Goal: Complete application form

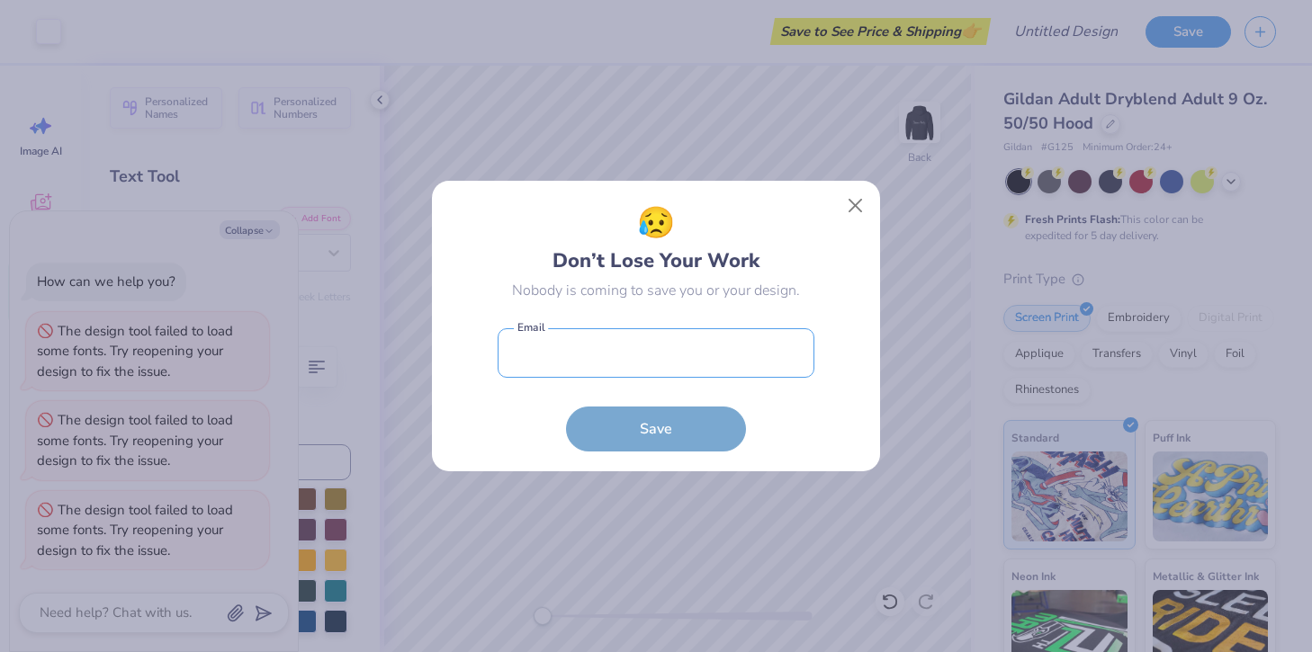
click at [659, 363] on input "email" at bounding box center [655, 352] width 317 height 49
type input "[EMAIL_ADDRESS][DOMAIN_NAME]"
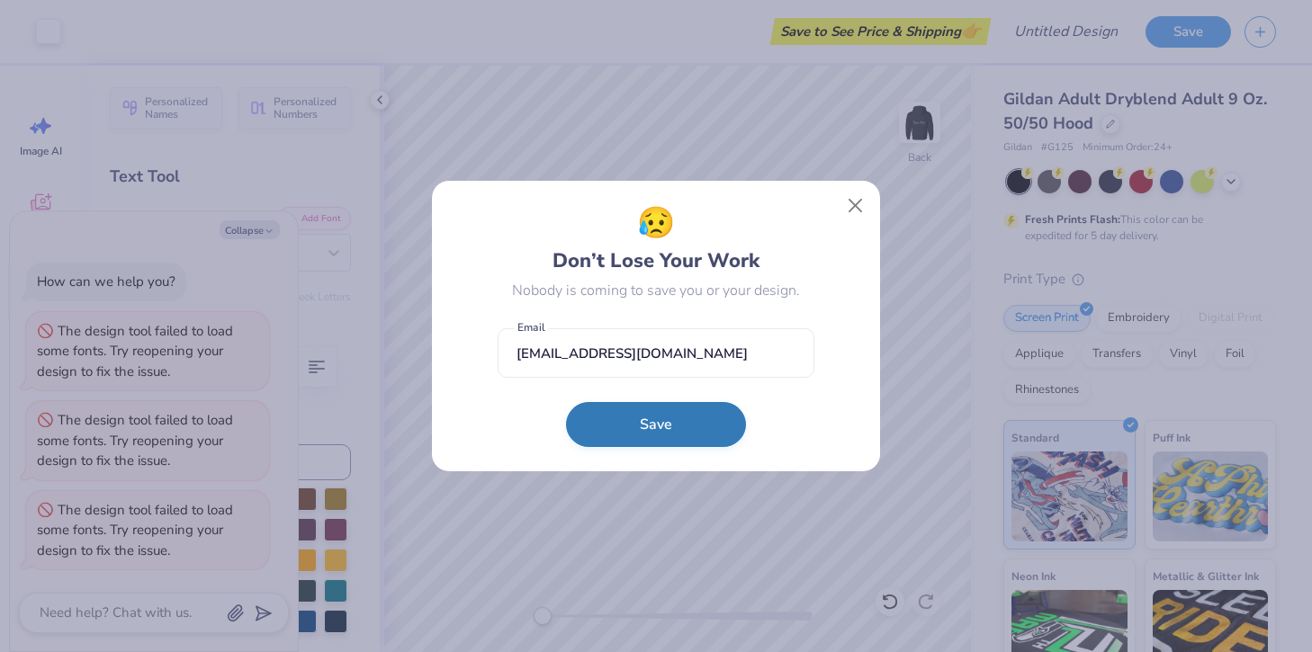
click at [646, 426] on button "Save" at bounding box center [656, 424] width 180 height 45
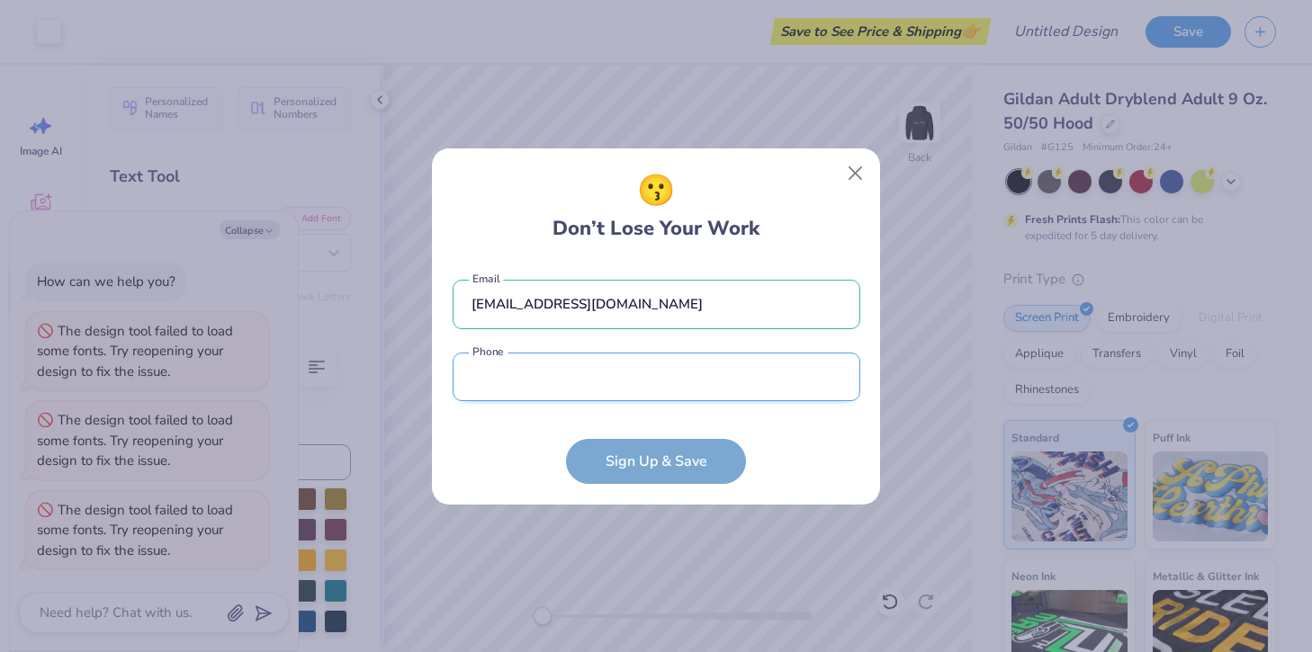
click at [578, 373] on input "tel" at bounding box center [657, 377] width 408 height 49
type input "9"
type input "[PHONE_NUMBER]"
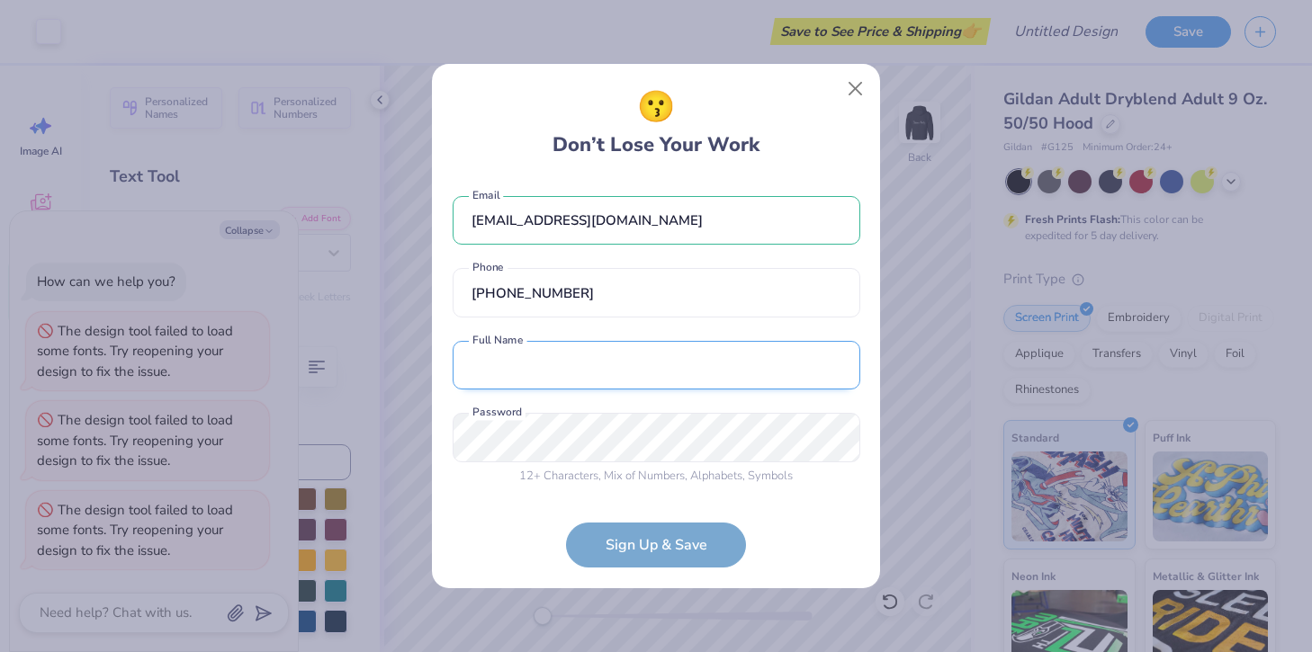
click at [505, 371] on input "text" at bounding box center [657, 365] width 408 height 49
type input "[PERSON_NAME]"
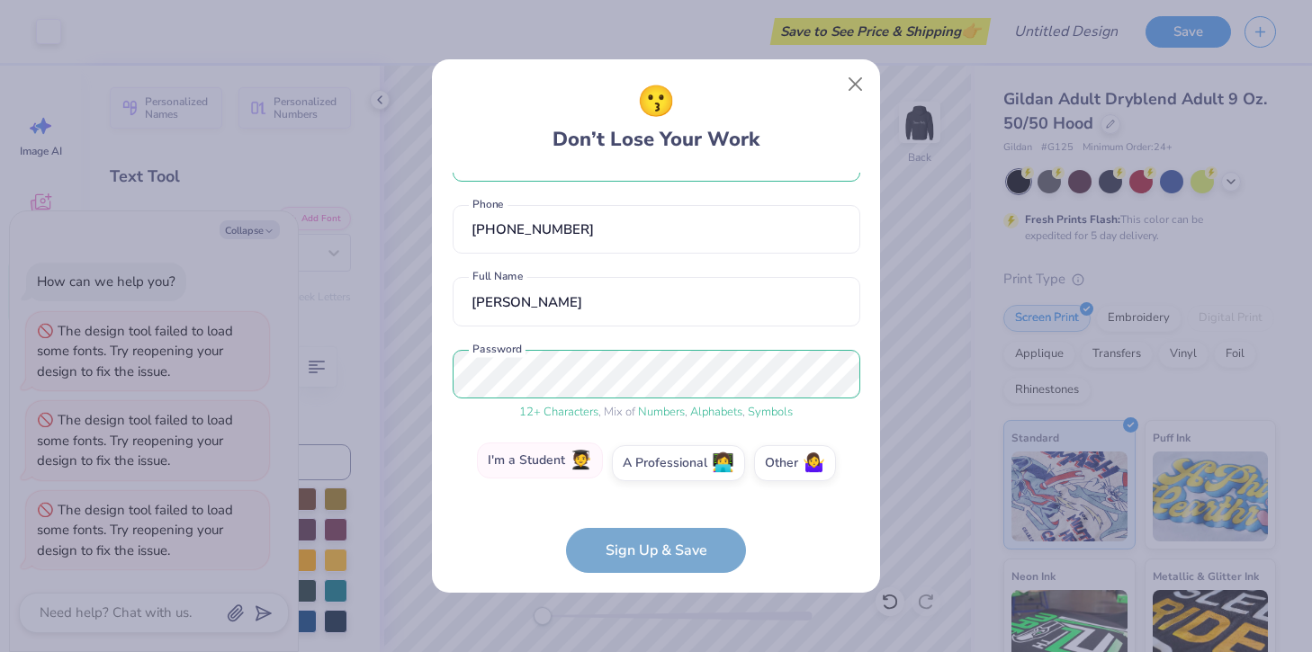
click at [551, 461] on label "I'm a Student 🧑‍🎓" at bounding box center [540, 461] width 126 height 36
click at [650, 520] on input "I'm a Student 🧑‍🎓" at bounding box center [656, 526] width 12 height 12
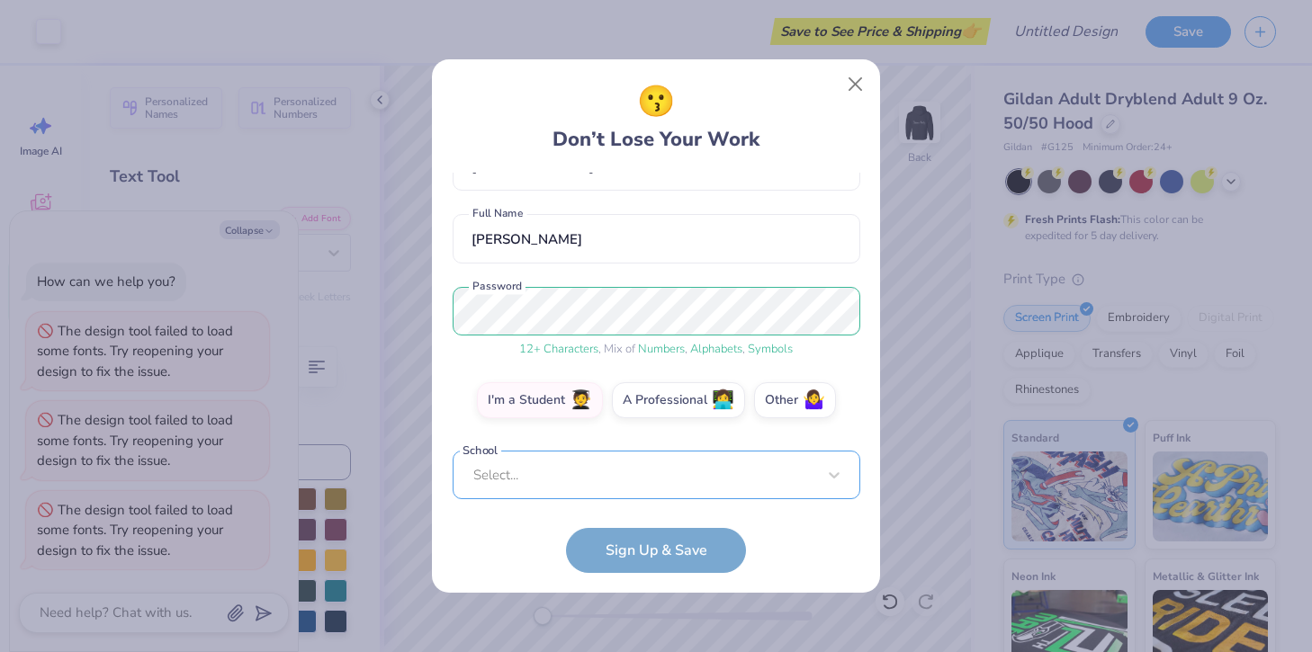
click at [596, 479] on div "Select..." at bounding box center [657, 475] width 408 height 49
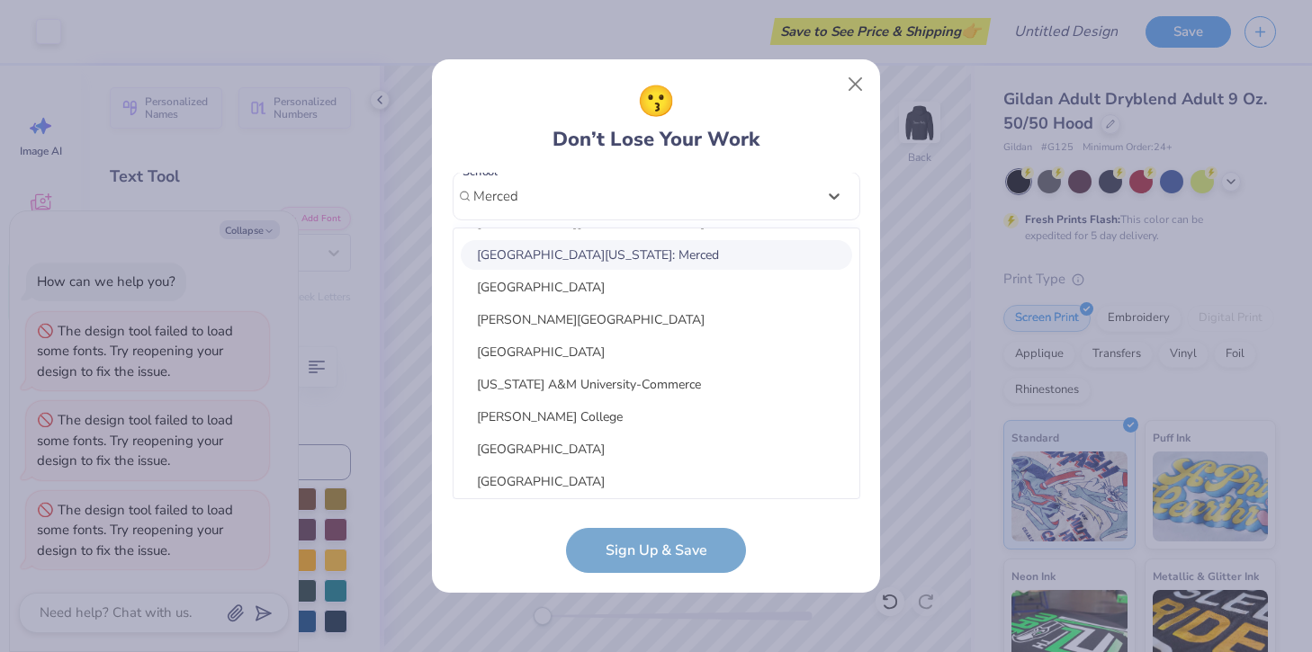
scroll to position [0, 0]
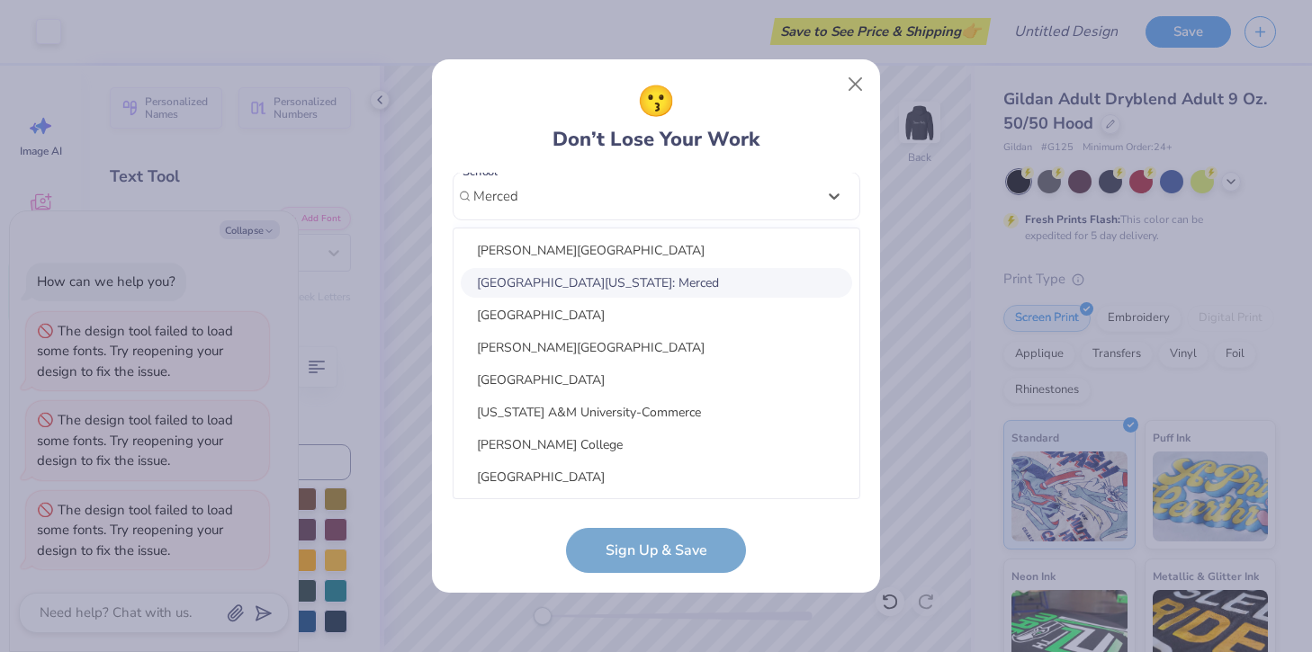
click at [617, 287] on div "[GEOGRAPHIC_DATA][US_STATE]: Merced" at bounding box center [656, 283] width 391 height 30
type input "Merced"
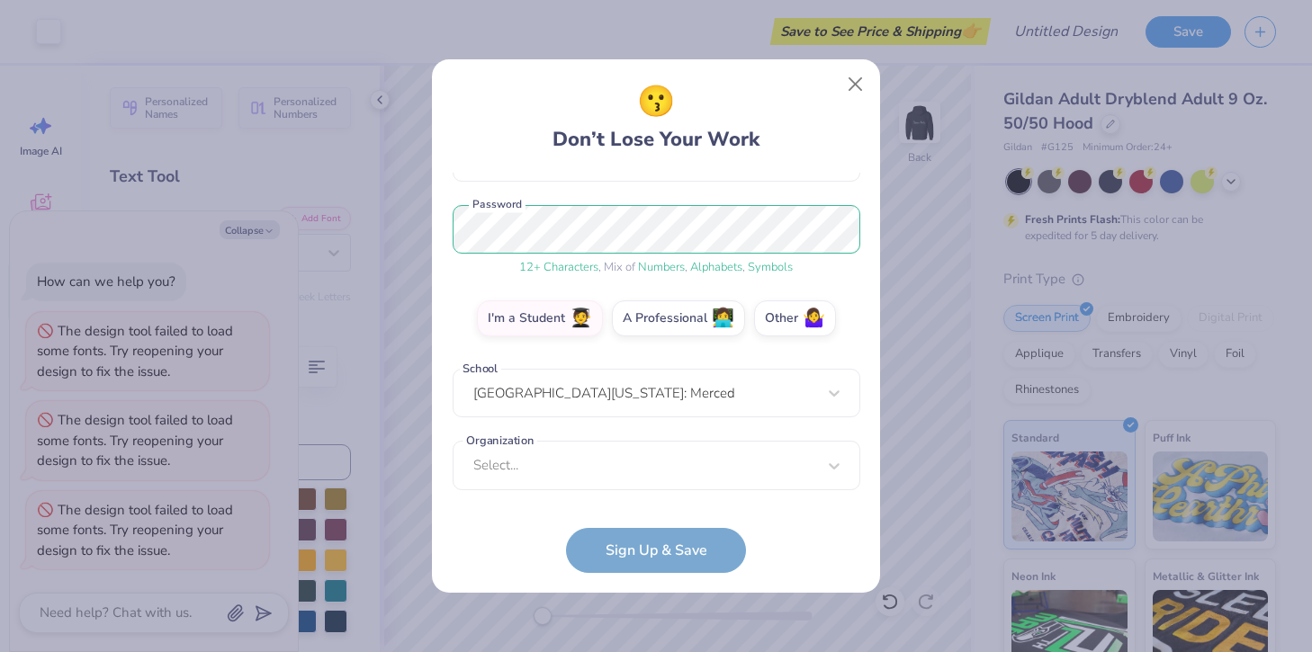
scroll to position [203, 0]
click at [524, 456] on div "Select..." at bounding box center [657, 465] width 408 height 49
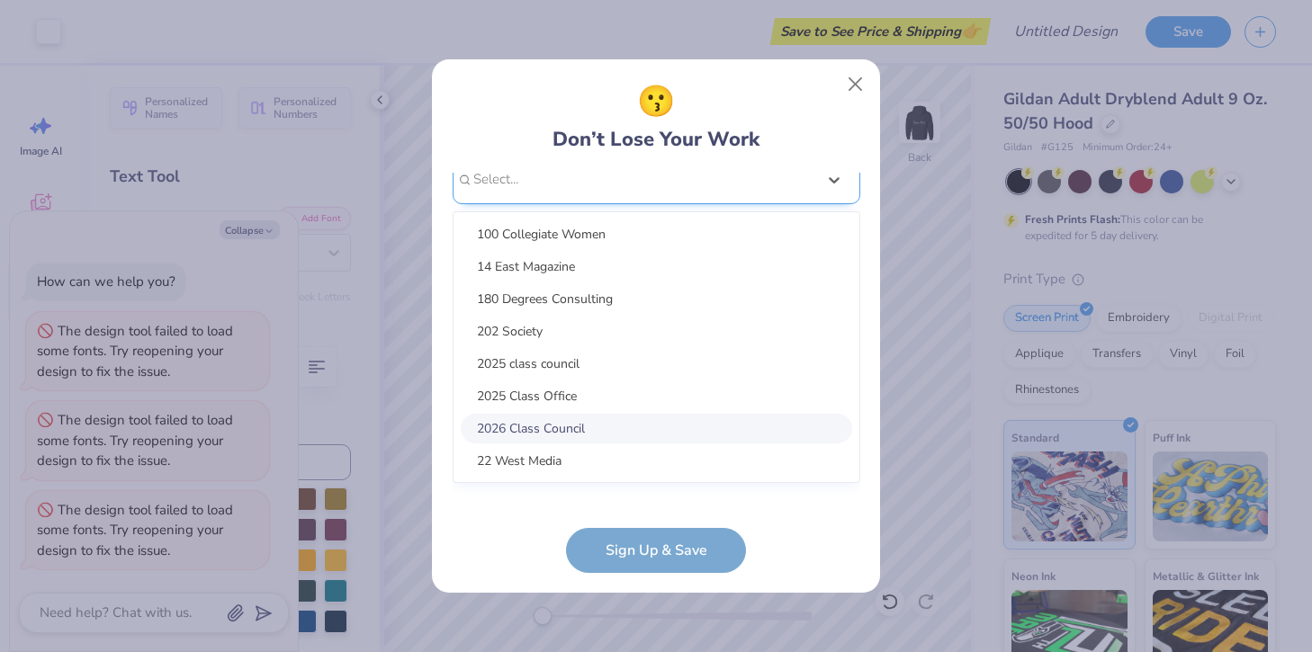
scroll to position [473, 0]
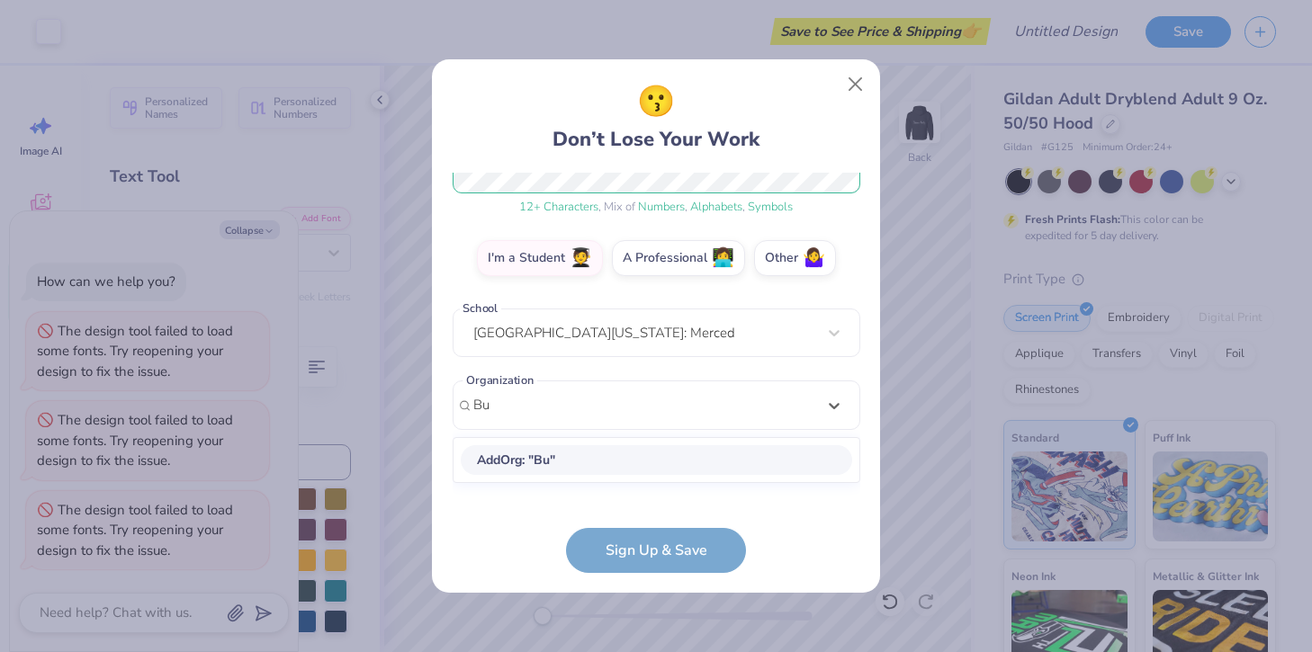
type input "B"
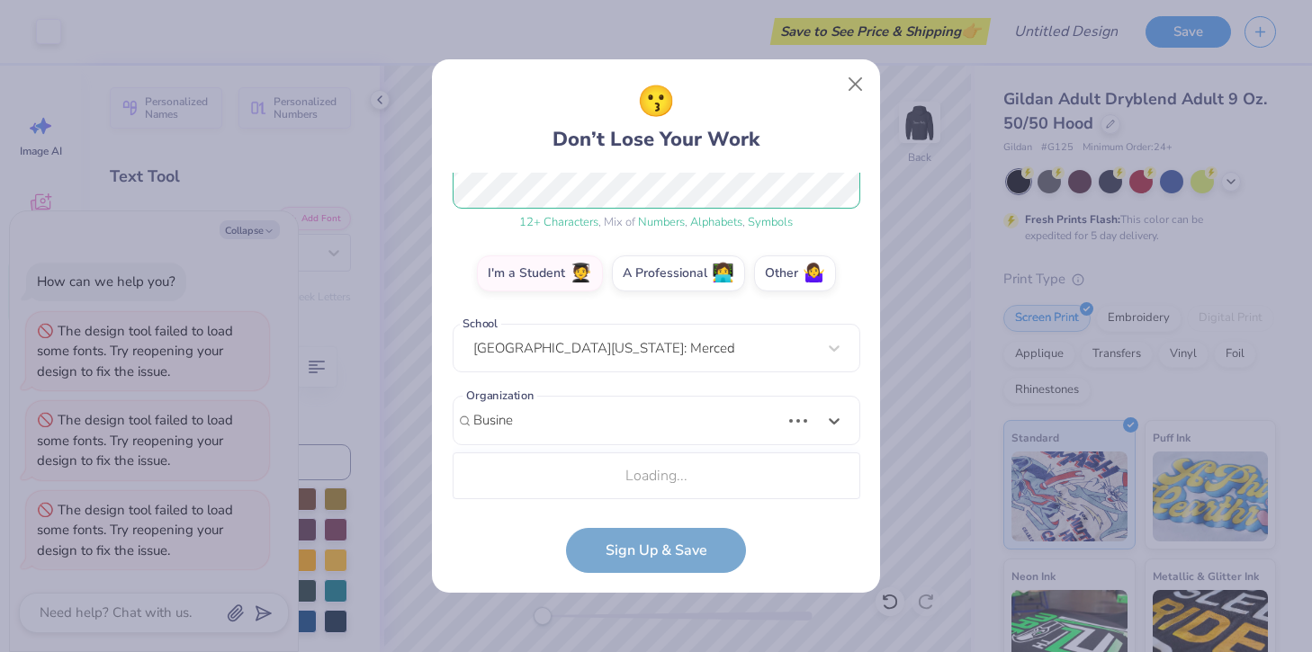
type input "Busines"
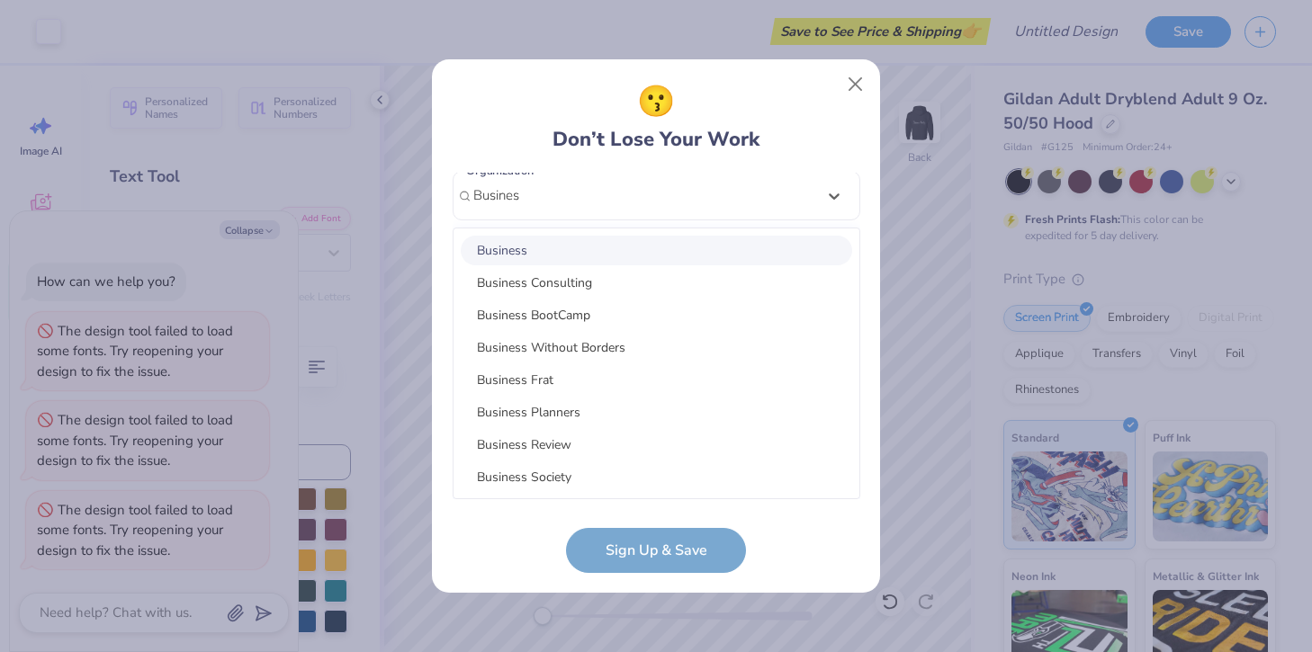
type textarea "x"
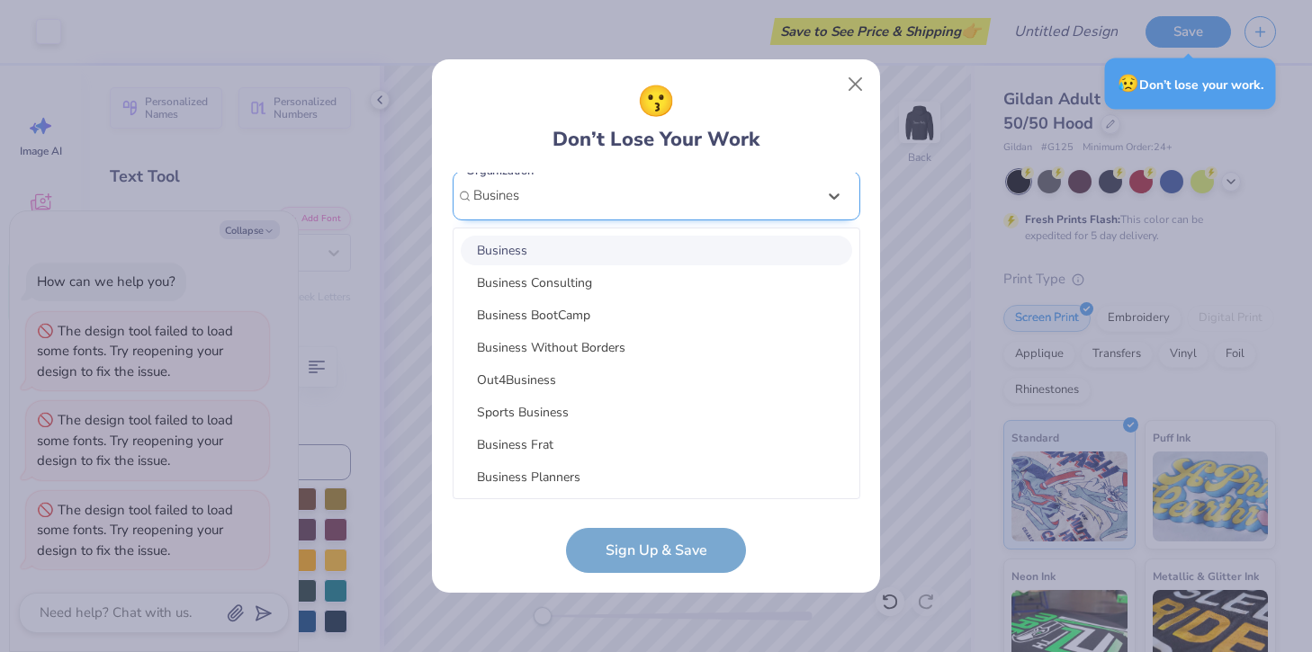
click at [565, 420] on div "Sports Business" at bounding box center [656, 413] width 391 height 30
type input "Busines"
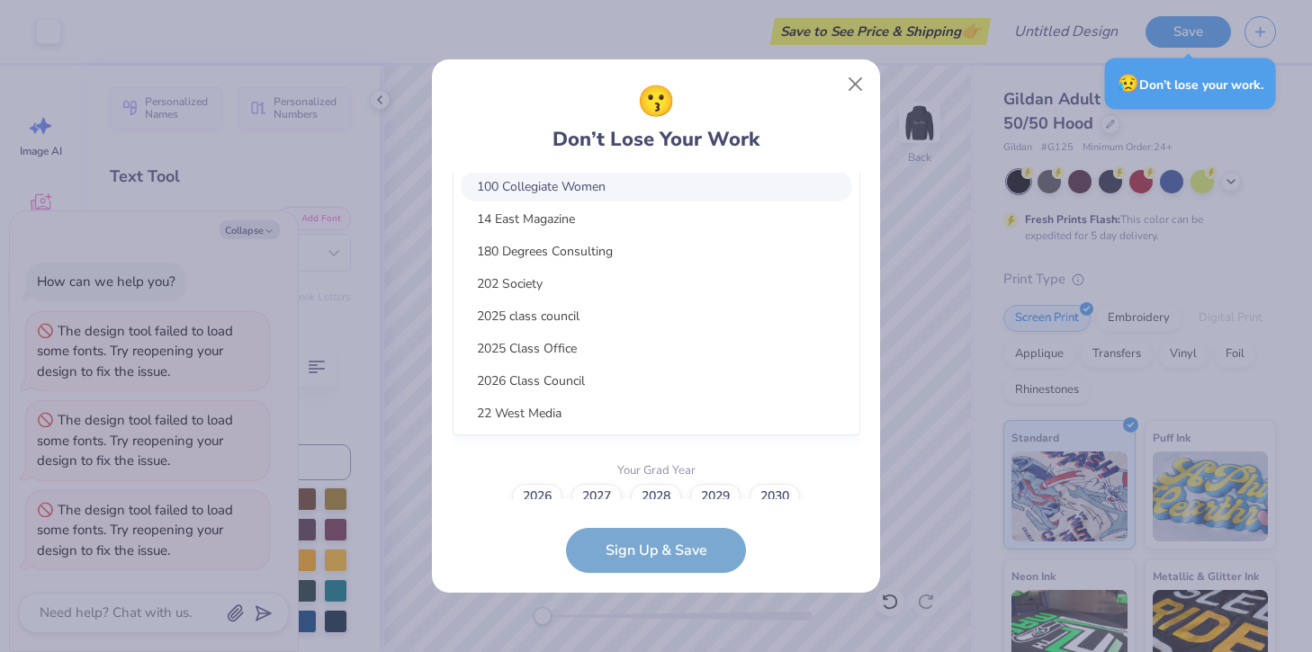
click at [833, 389] on div "option focused, 1 of 15. 15 results available. Use Up and Down to choose option…" at bounding box center [657, 271] width 408 height 328
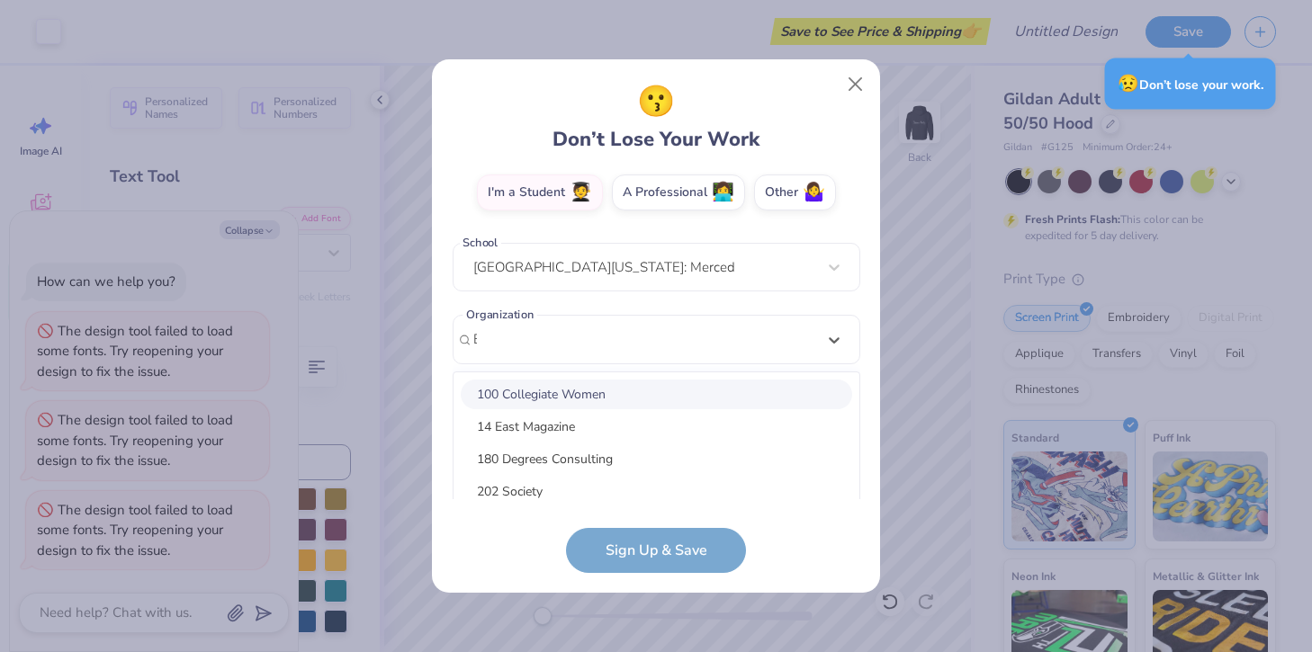
type input "Bu"
type textarea "x"
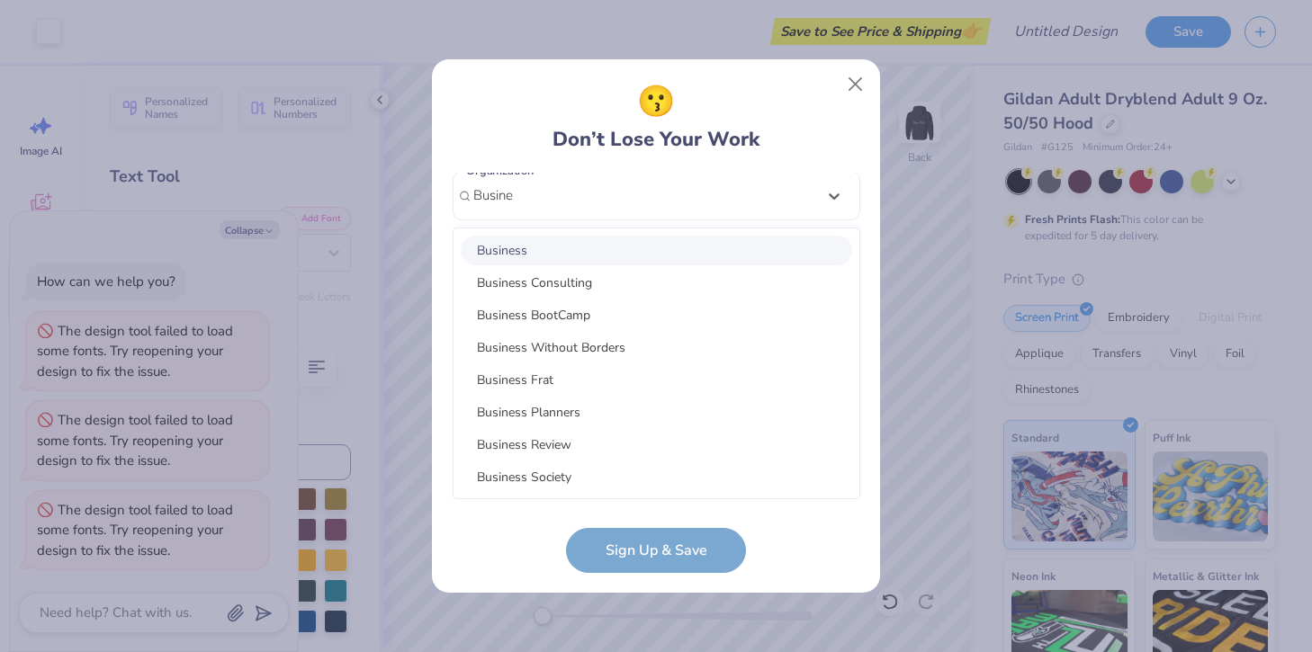
click at [606, 255] on div "Business" at bounding box center [656, 251] width 391 height 30
type input "Busine"
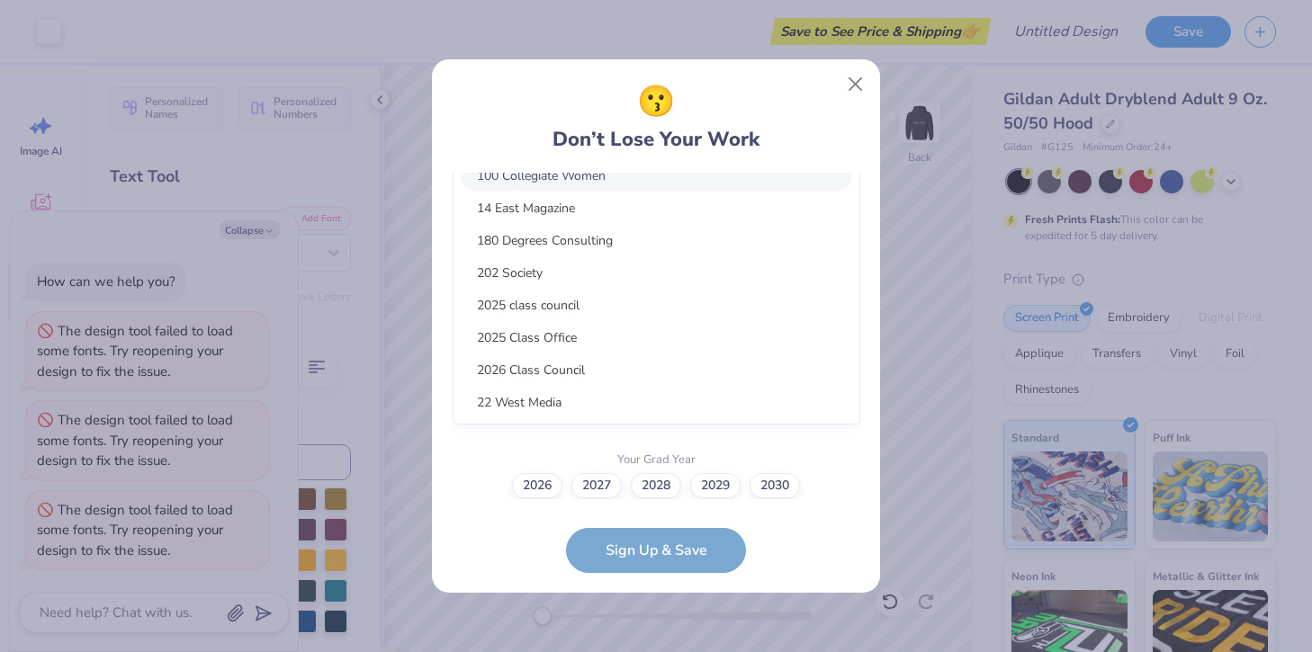
click at [618, 479] on div "[EMAIL_ADDRESS][DOMAIN_NAME] Email [PHONE_NUMBER] Phone [PERSON_NAME] Full Name…" at bounding box center [657, 336] width 408 height 327
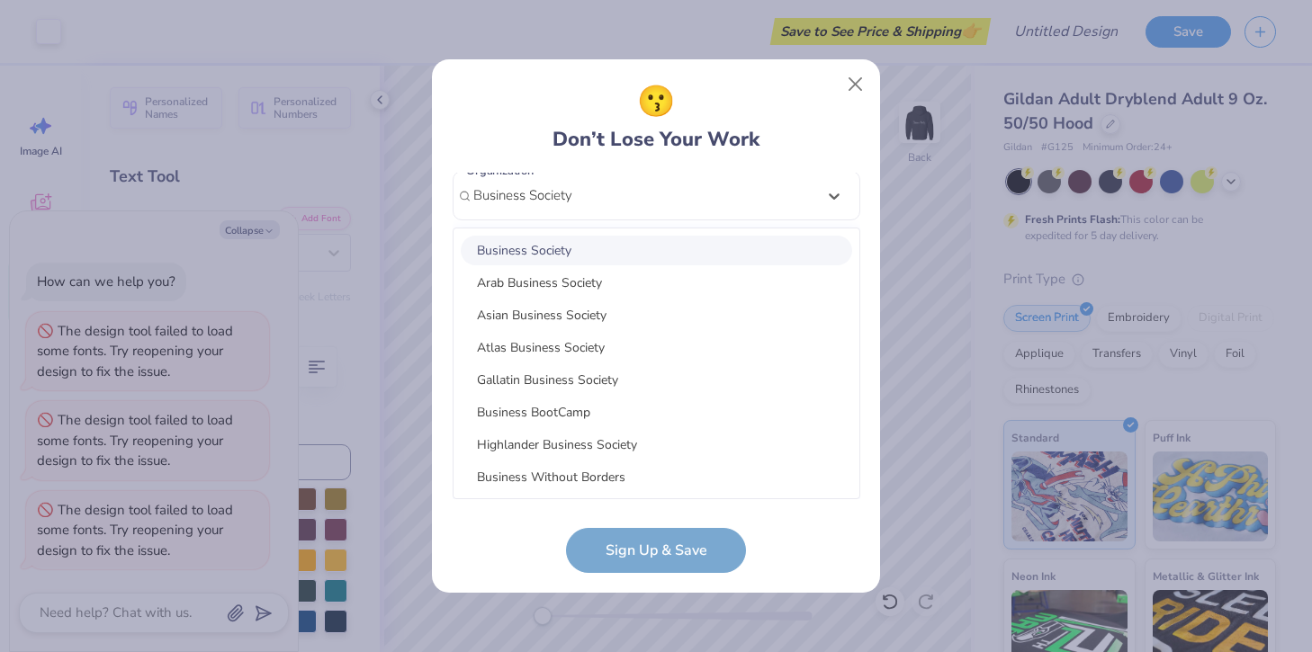
click at [737, 254] on div "Business Society" at bounding box center [656, 251] width 391 height 30
type input "Business Society"
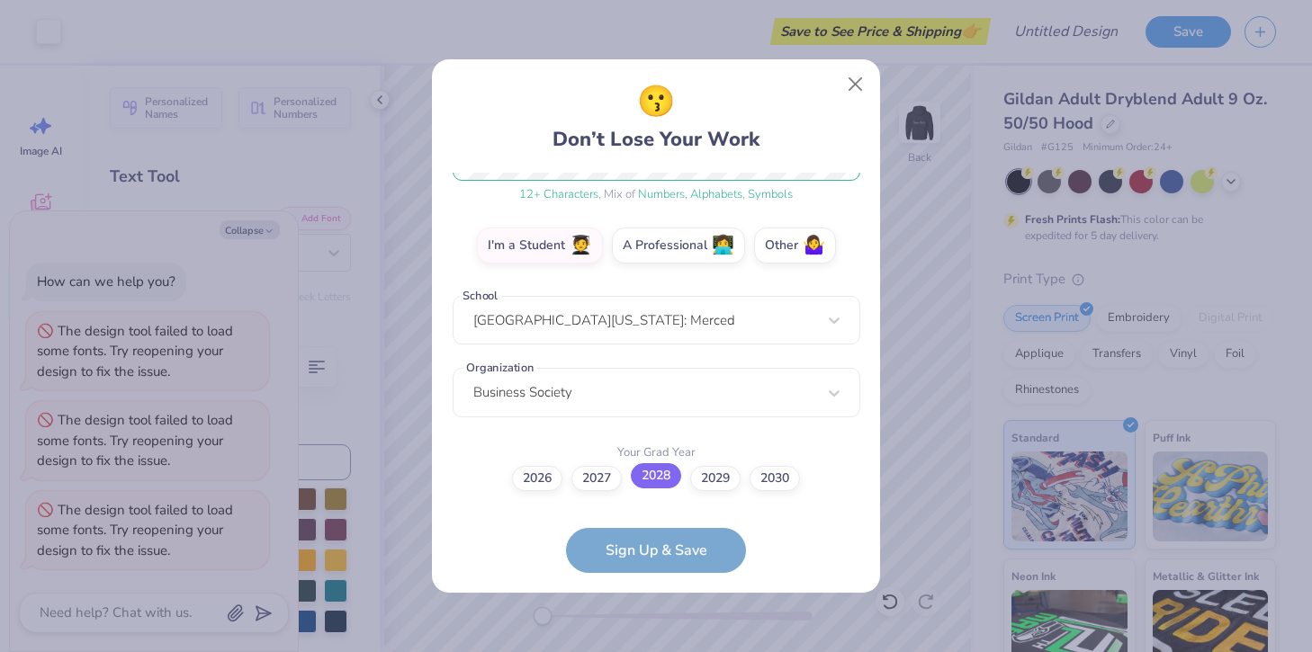
click at [655, 482] on label "2028" at bounding box center [656, 475] width 50 height 25
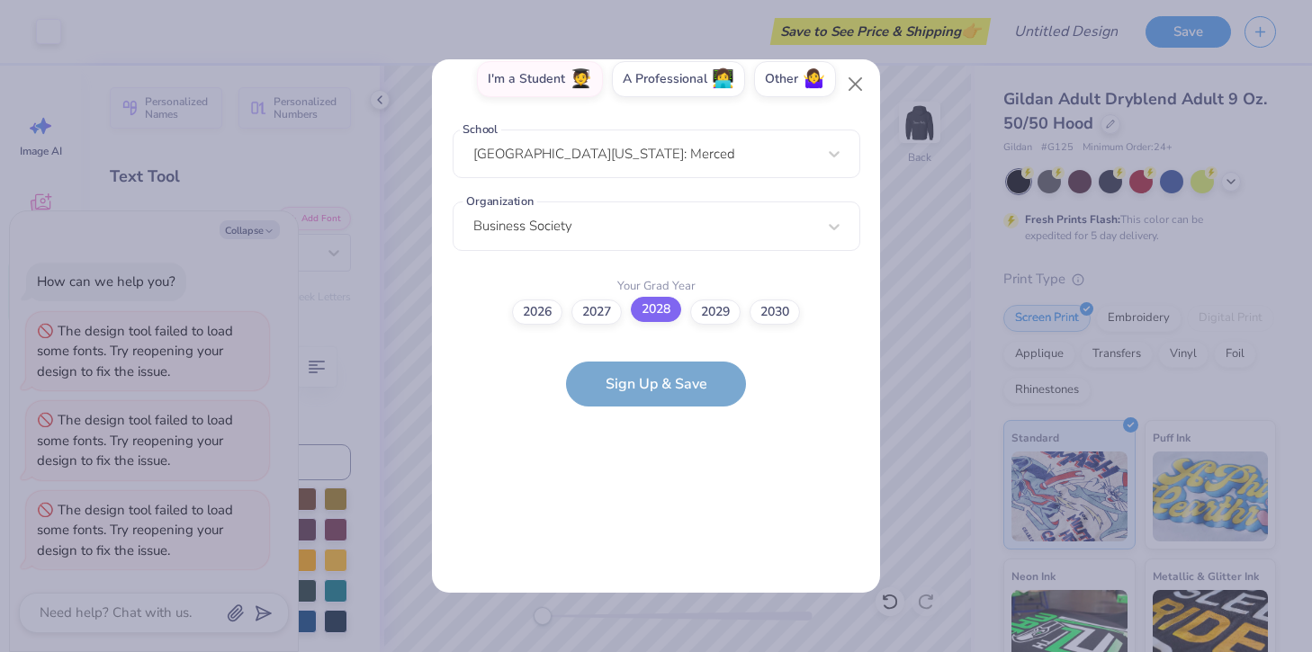
scroll to position [0, 0]
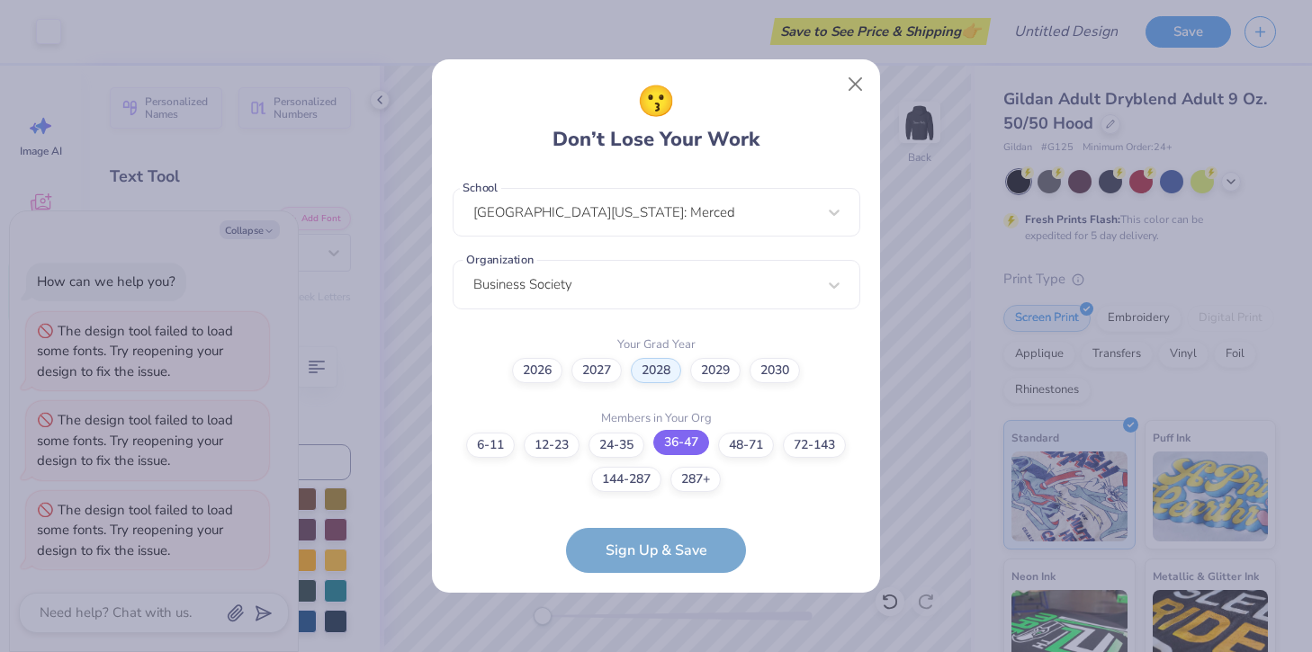
click at [683, 441] on label "36-47" at bounding box center [681, 442] width 56 height 25
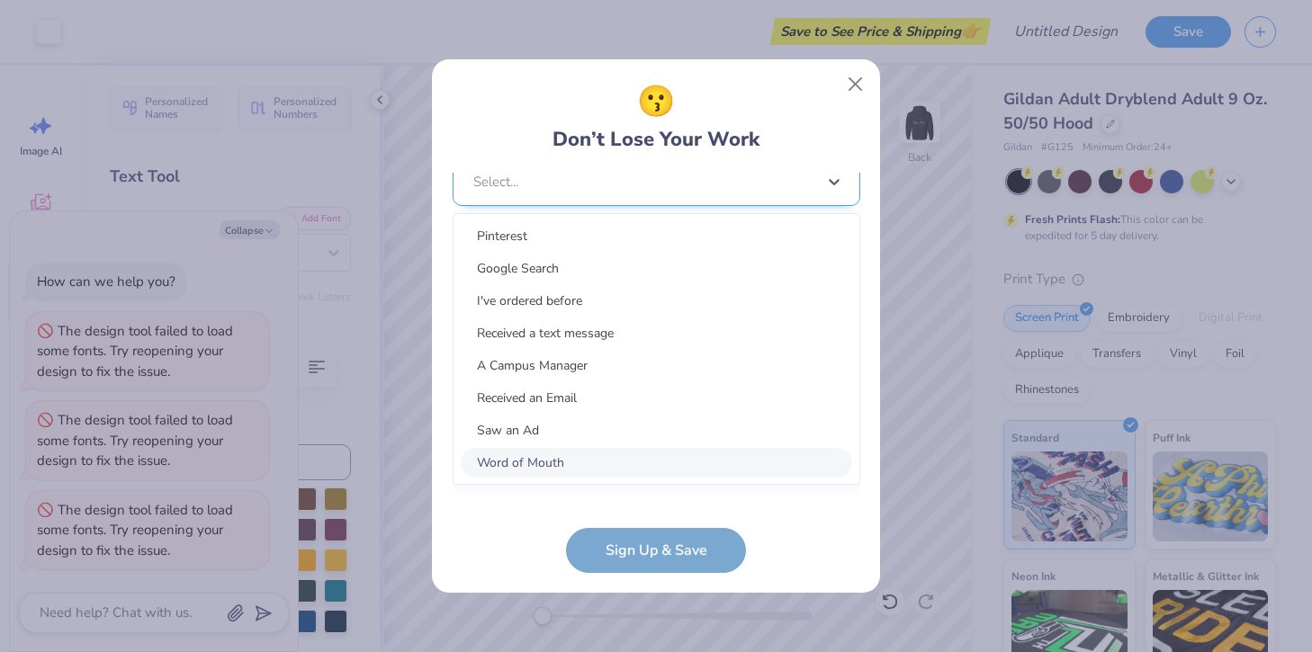
click at [616, 470] on div "option Word of Mouth focused, 8 of 15. 15 results available. Use Up and Down to…" at bounding box center [657, 321] width 408 height 328
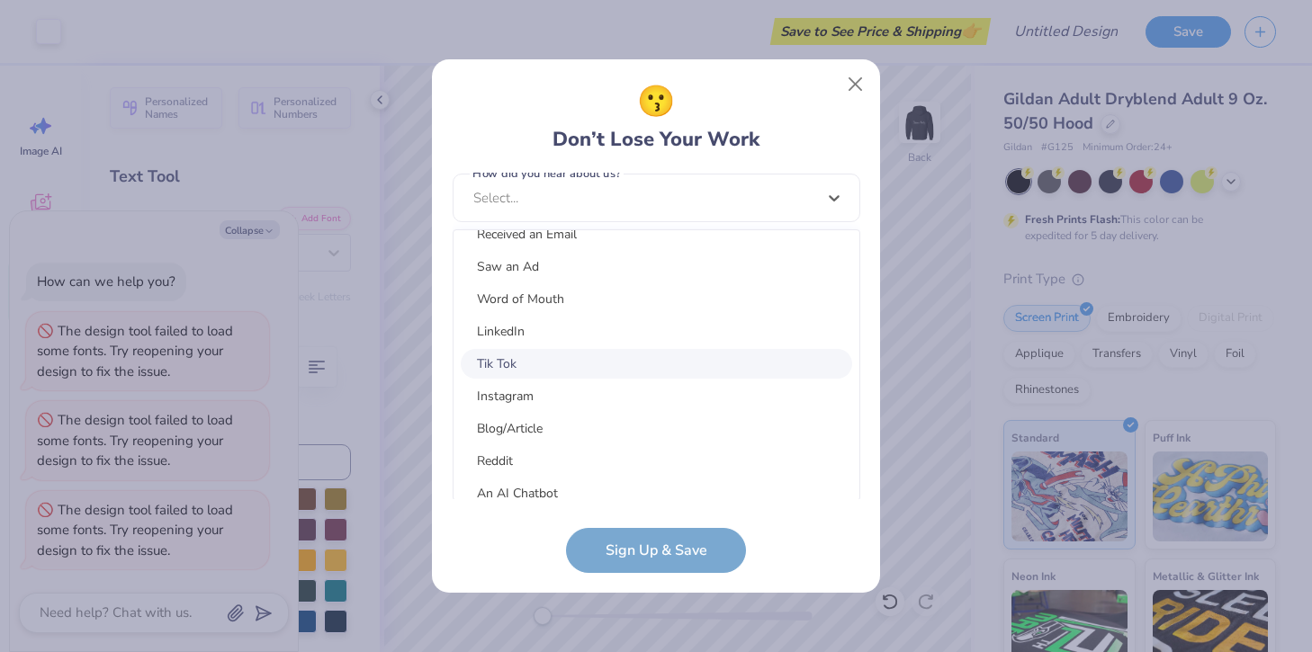
scroll to position [214, 0]
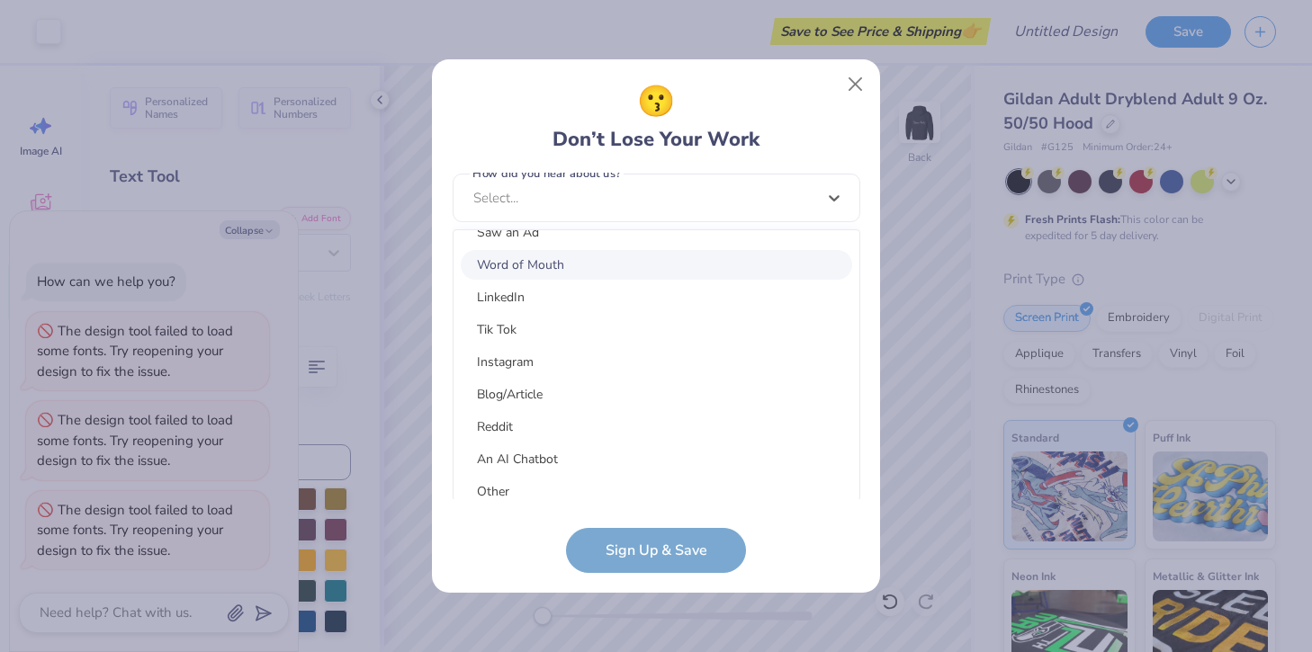
click at [551, 267] on div "Word of Mouth" at bounding box center [656, 265] width 391 height 30
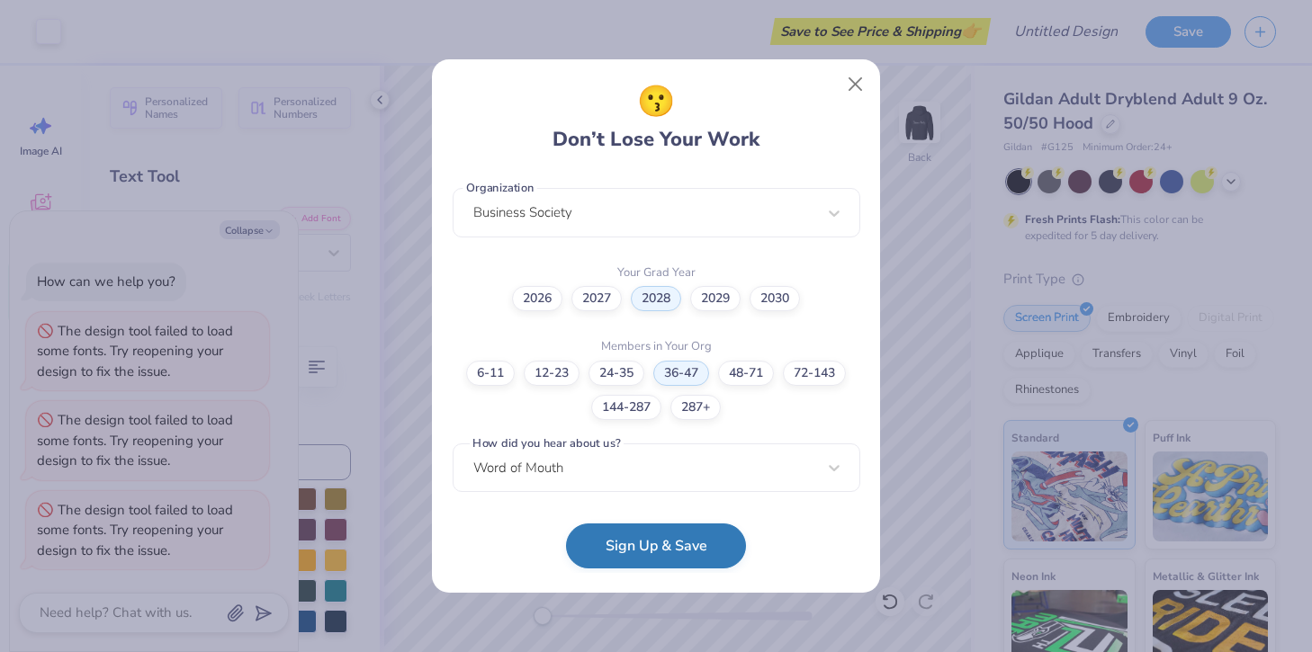
click at [641, 549] on button "Sign Up & Save" at bounding box center [656, 546] width 180 height 45
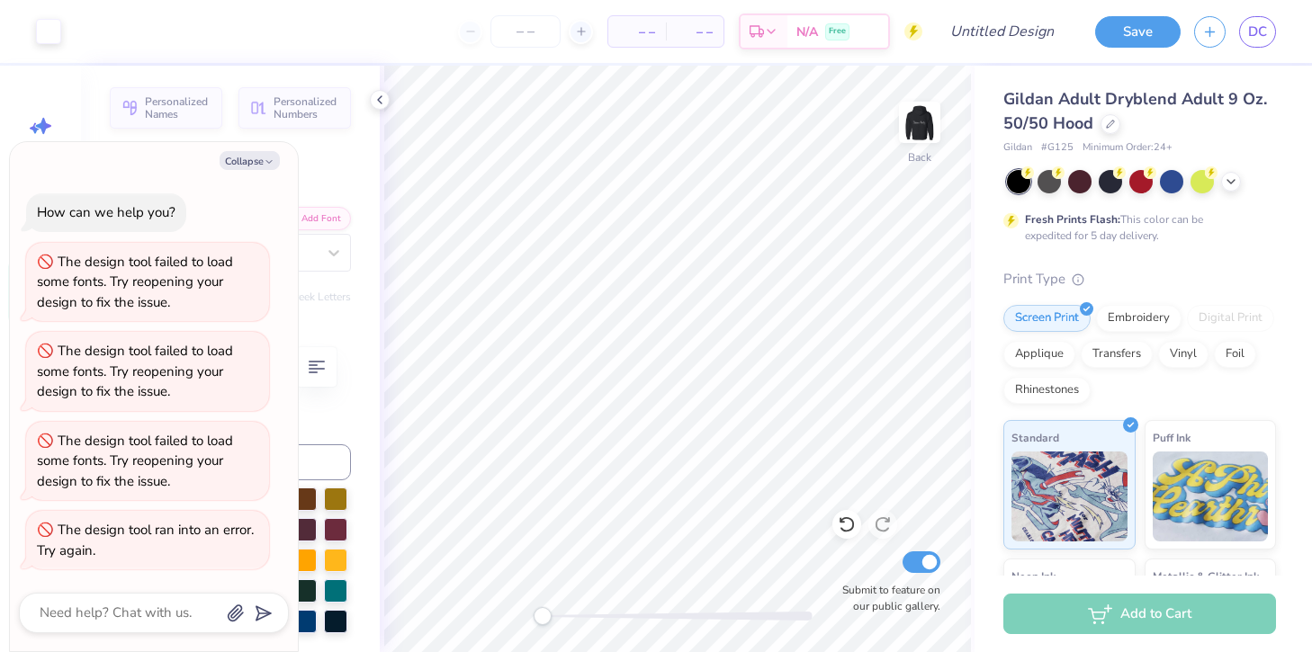
scroll to position [39, 0]
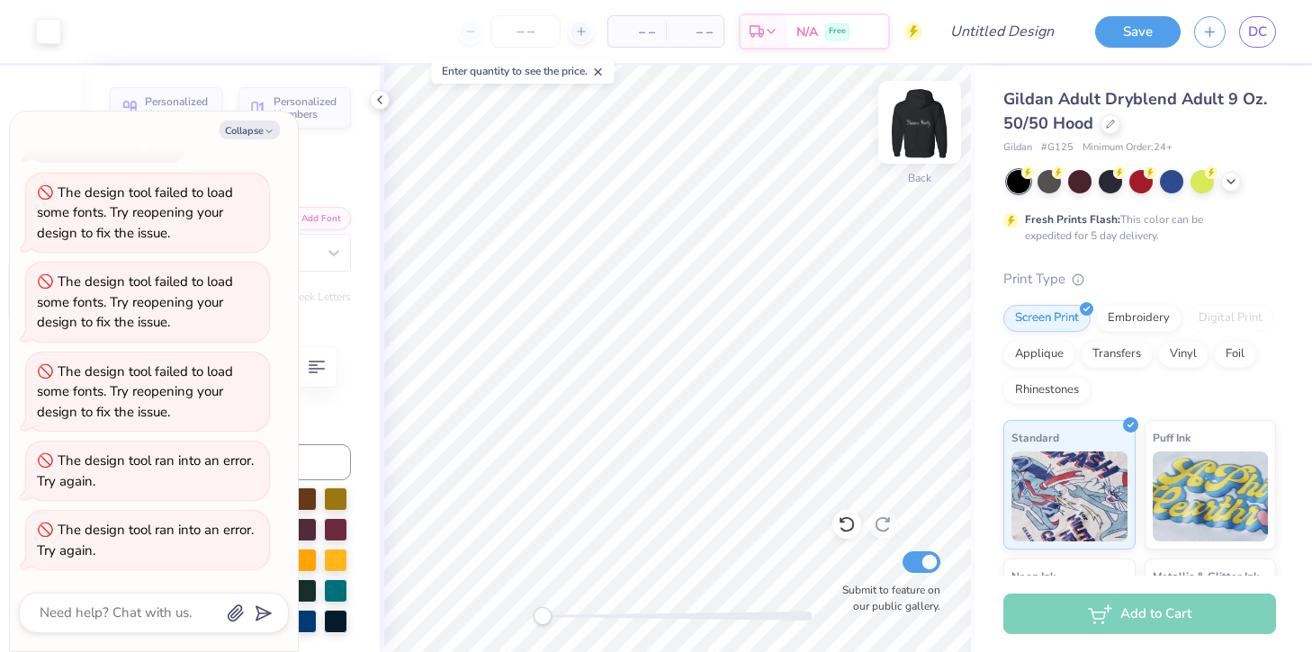
click at [929, 121] on img at bounding box center [919, 122] width 72 height 72
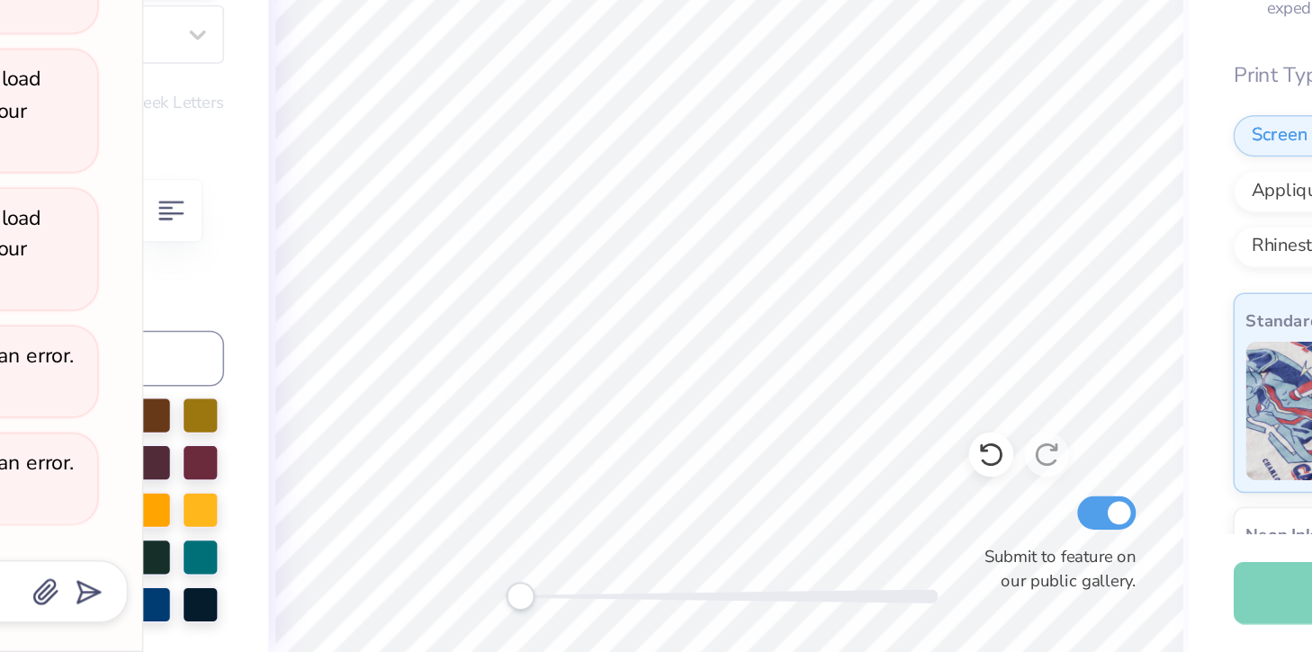
scroll to position [0, 0]
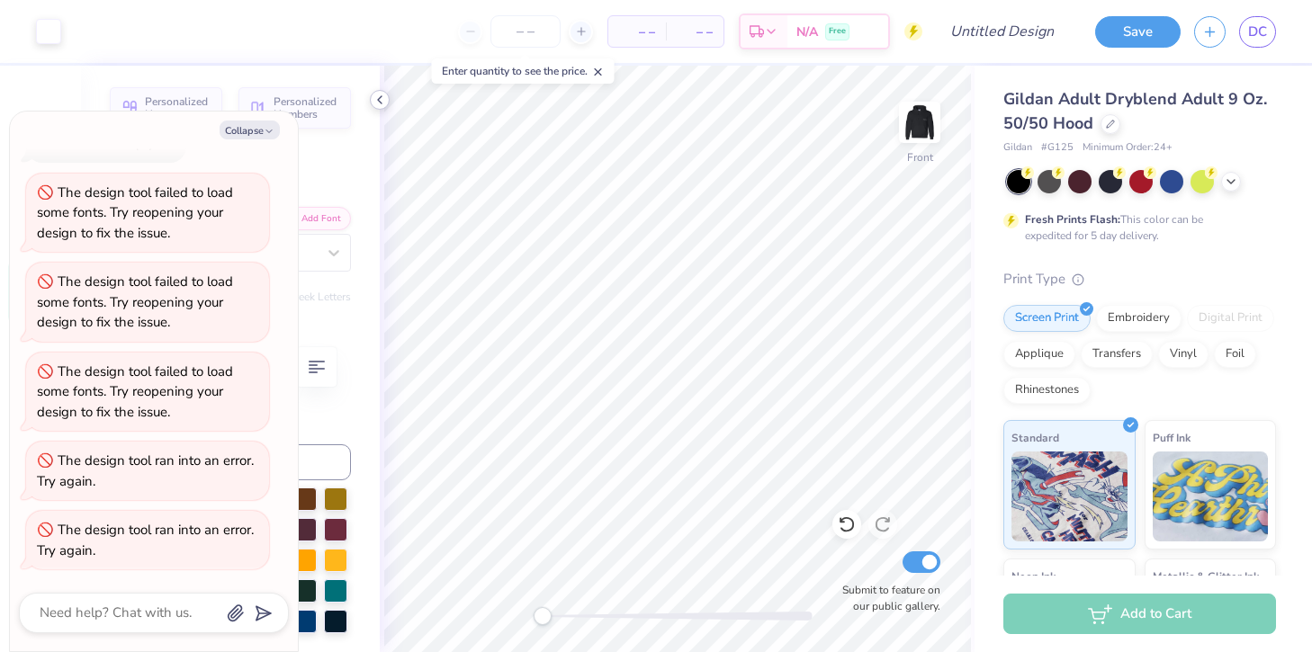
click at [378, 100] on polyline at bounding box center [380, 99] width 4 height 7
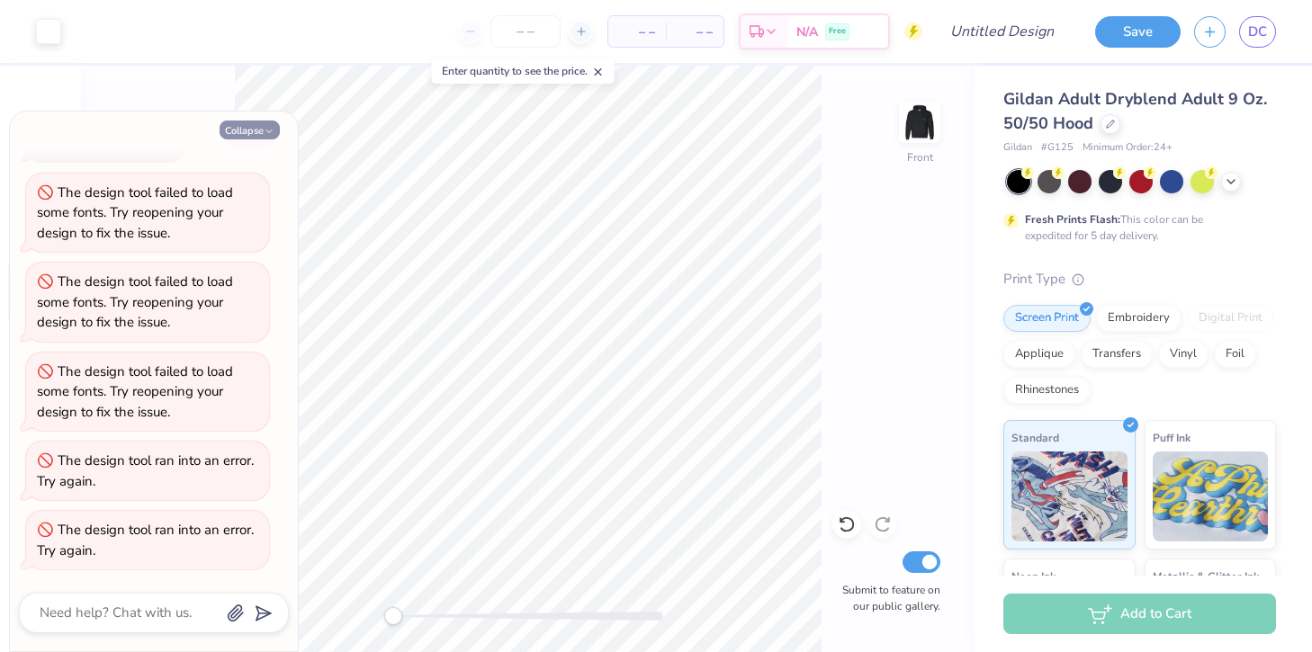
click at [273, 136] on icon "button" at bounding box center [269, 131] width 11 height 11
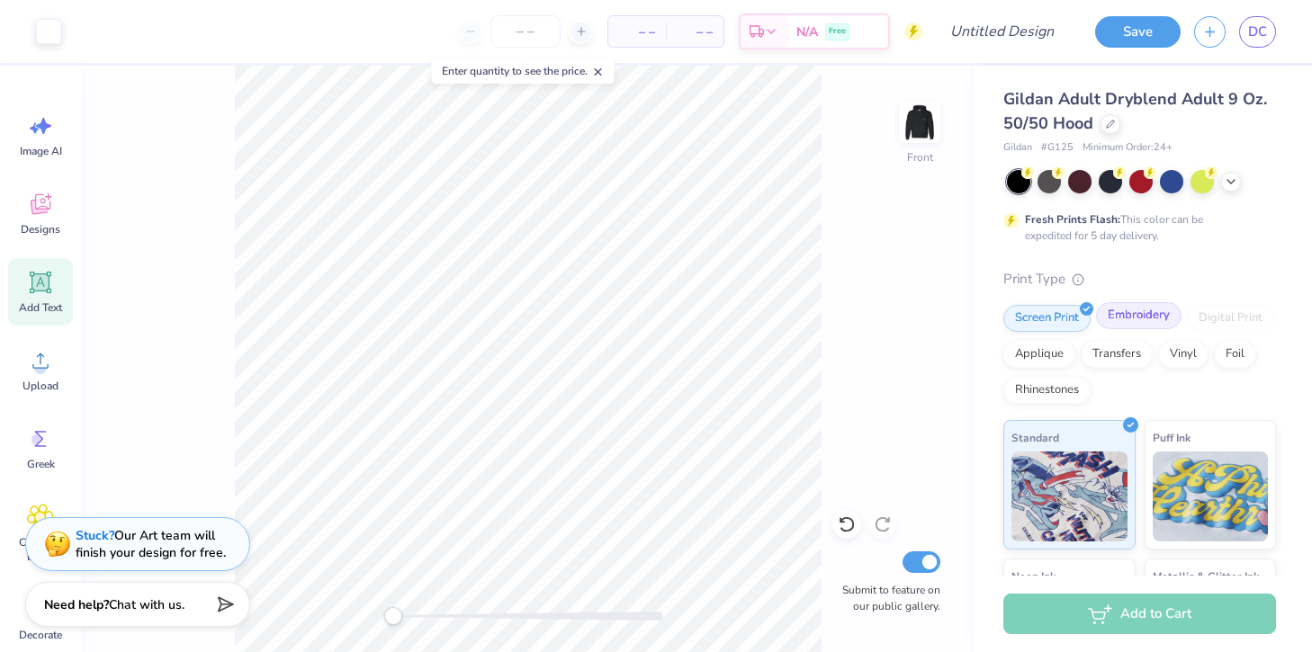
click at [1124, 318] on div "Embroidery" at bounding box center [1138, 315] width 85 height 27
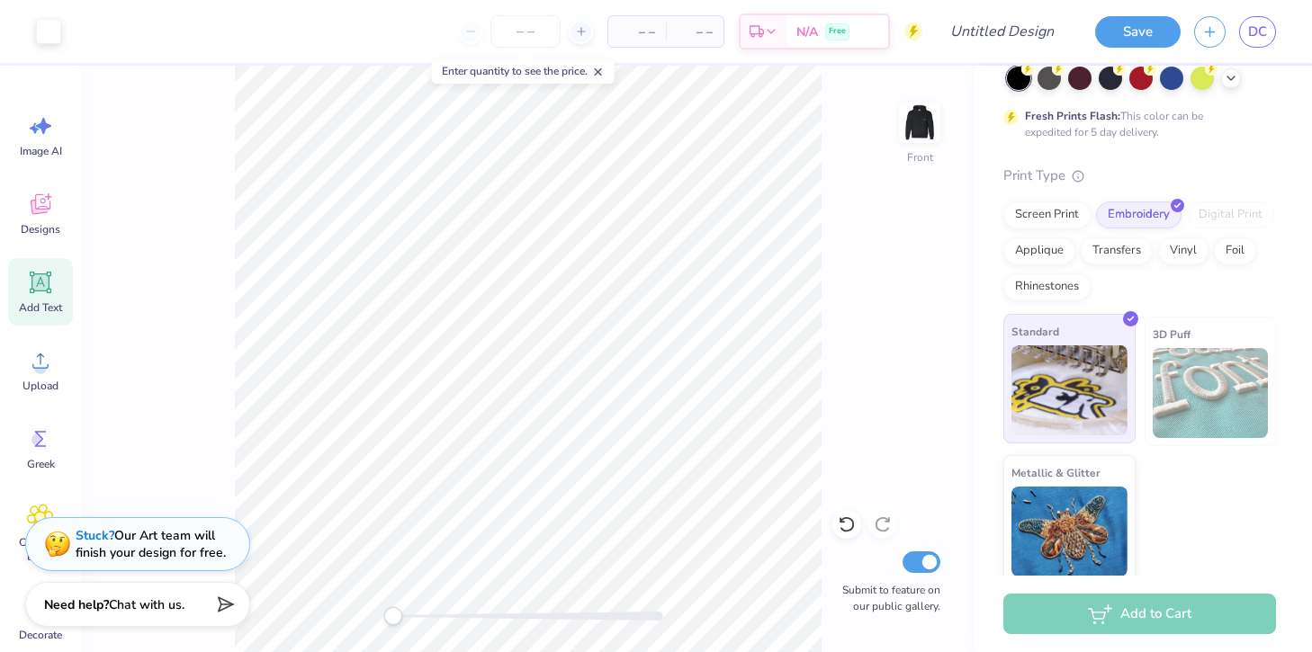
scroll to position [112, 0]
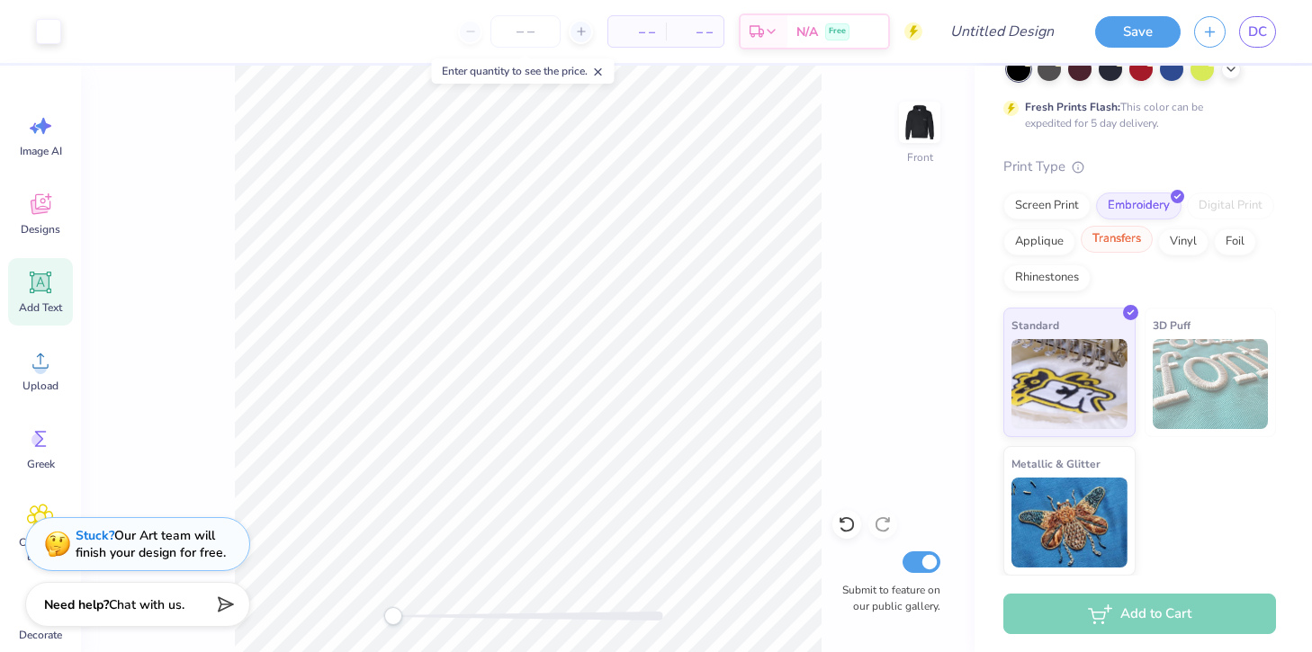
click at [1109, 250] on div "Transfers" at bounding box center [1116, 239] width 72 height 27
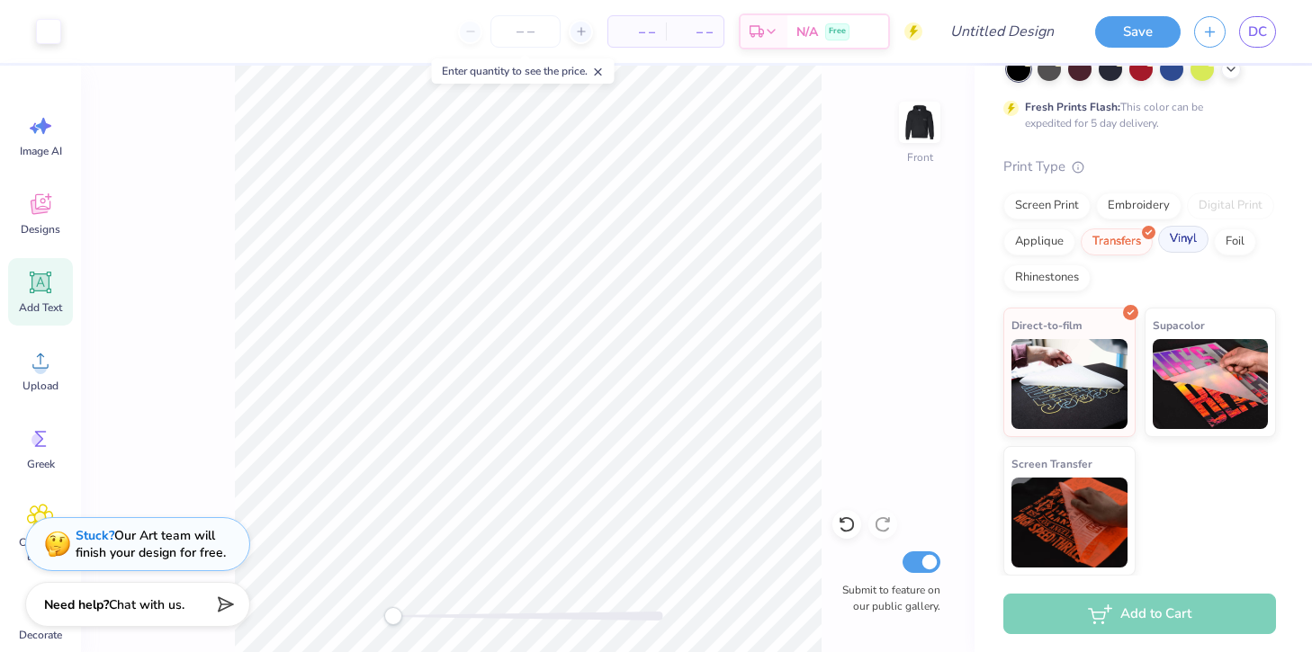
click at [1191, 249] on div "Vinyl" at bounding box center [1183, 239] width 50 height 27
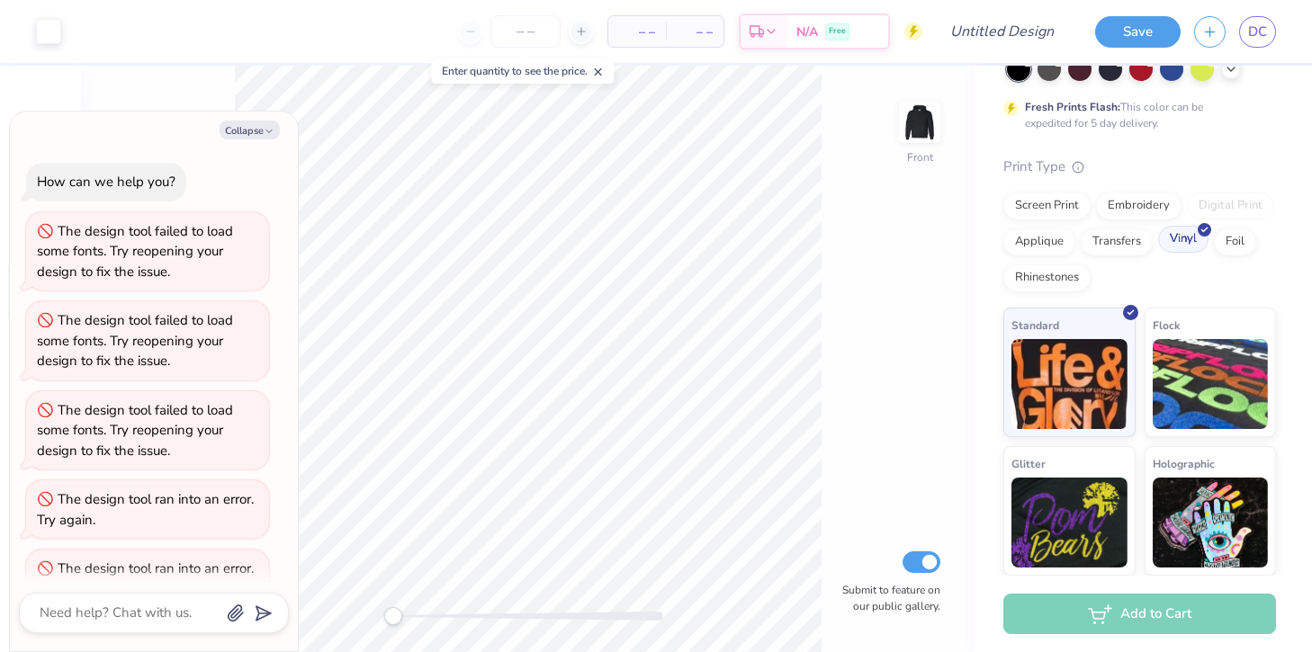
scroll to position [148, 0]
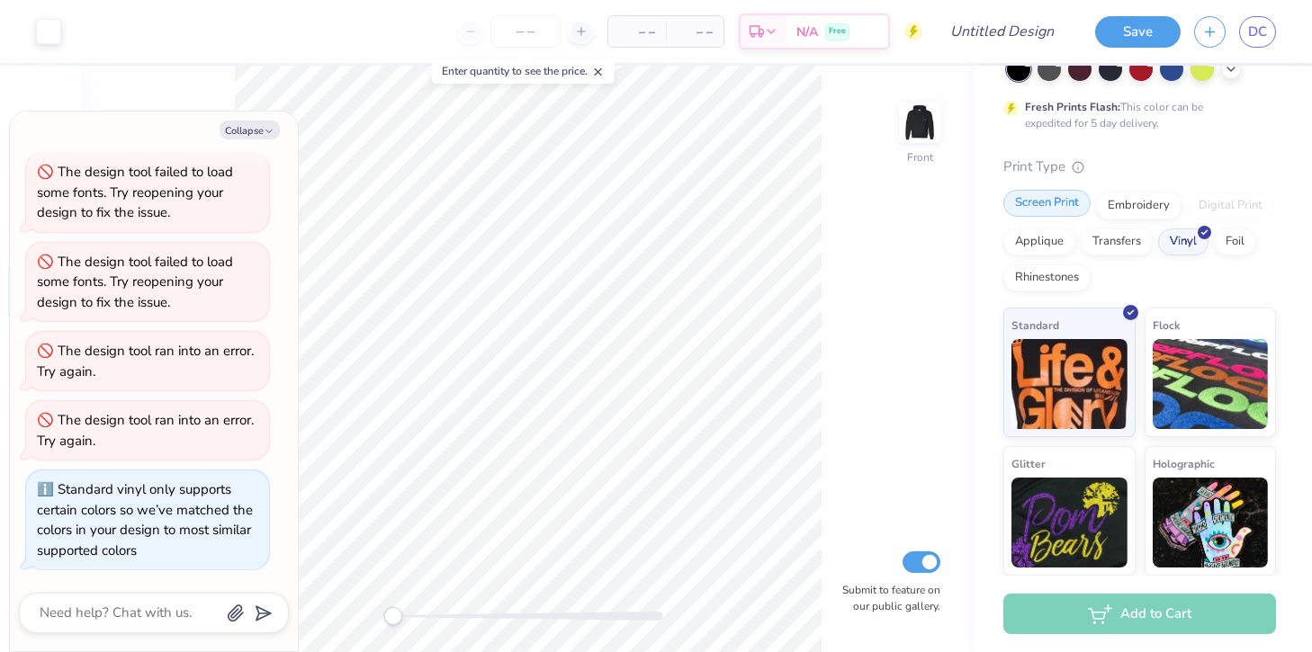
click at [1059, 193] on div "Screen Print" at bounding box center [1046, 203] width 87 height 27
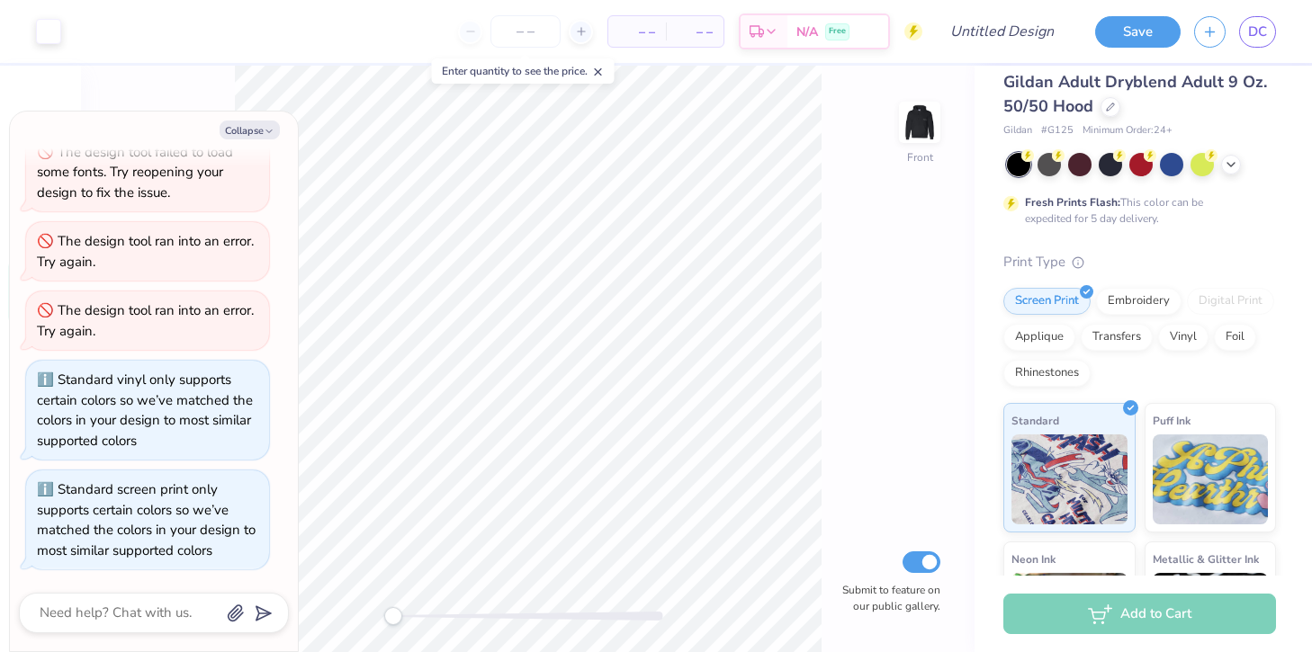
scroll to position [0, 0]
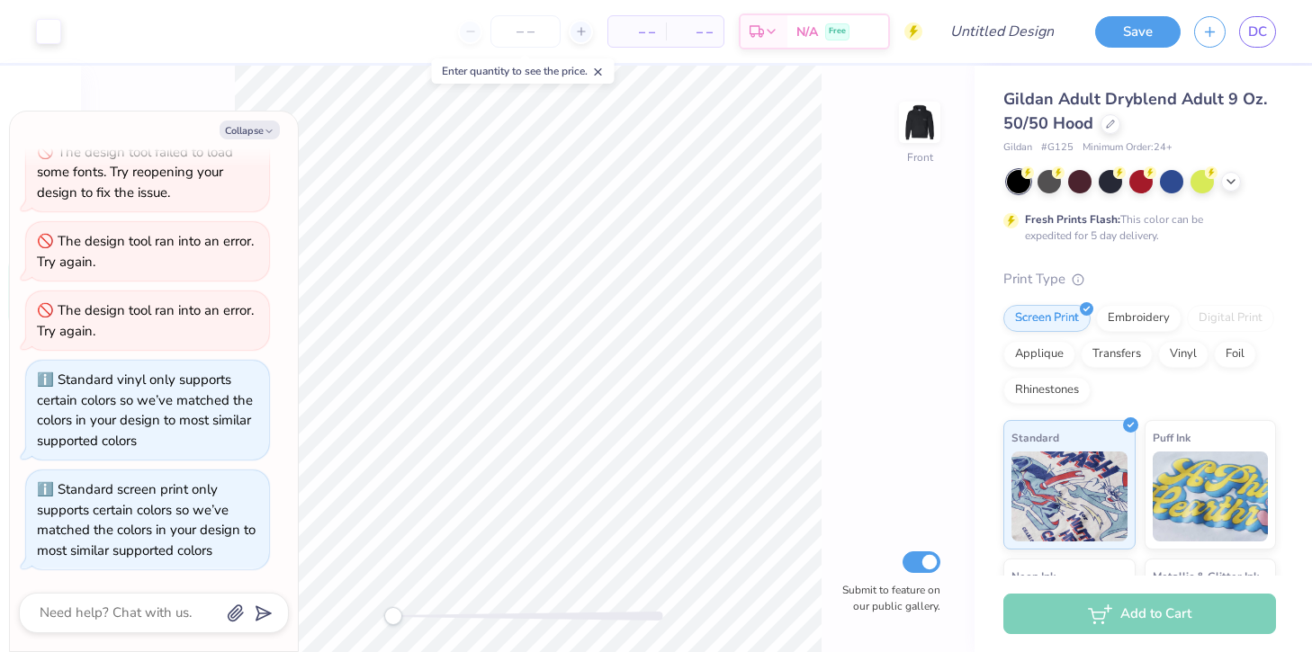
type textarea "x"
